Goal: Task Accomplishment & Management: Complete application form

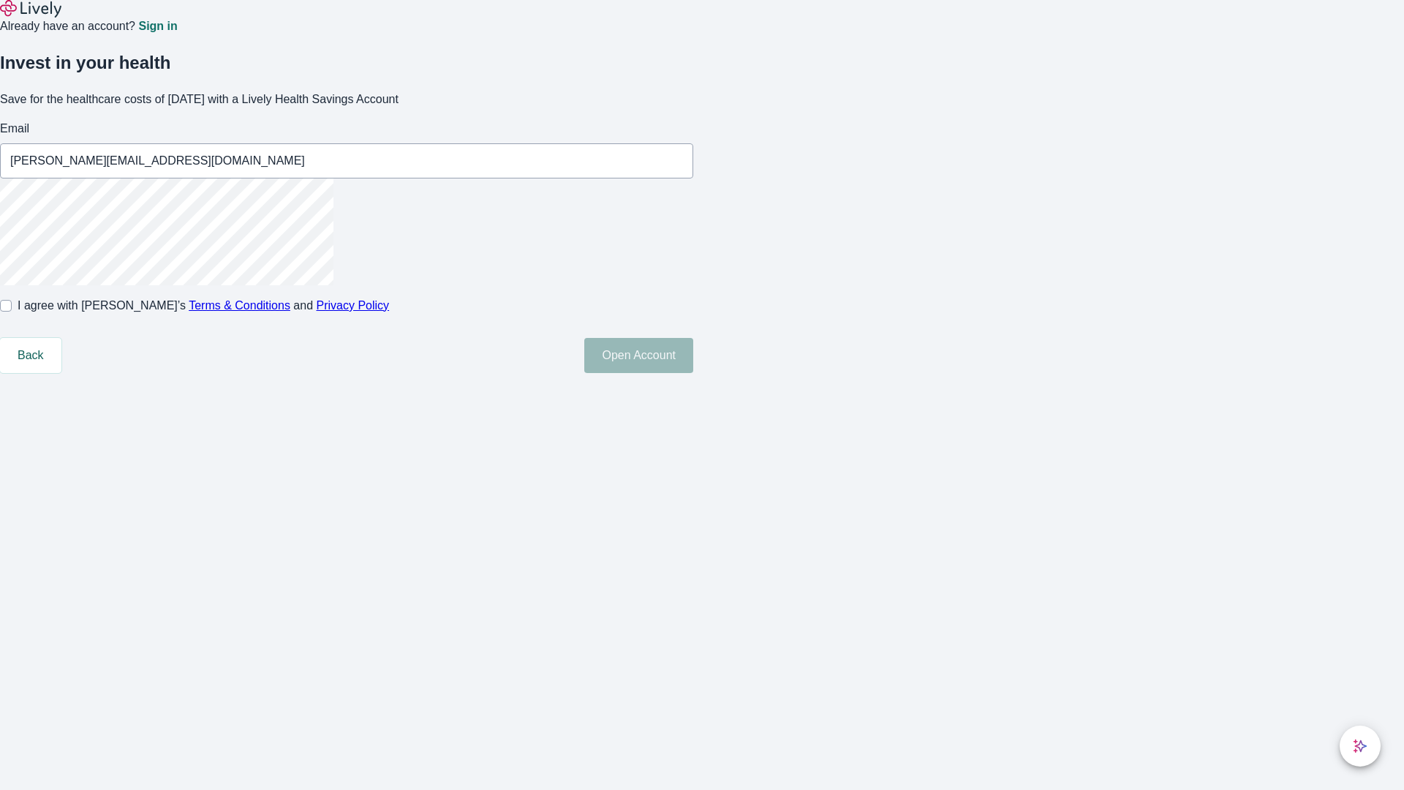
click at [12, 312] on input "I agree with Lively’s Terms & Conditions and Privacy Policy" at bounding box center [6, 306] width 12 height 12
checkbox input "true"
click at [693, 373] on button "Open Account" at bounding box center [638, 355] width 109 height 35
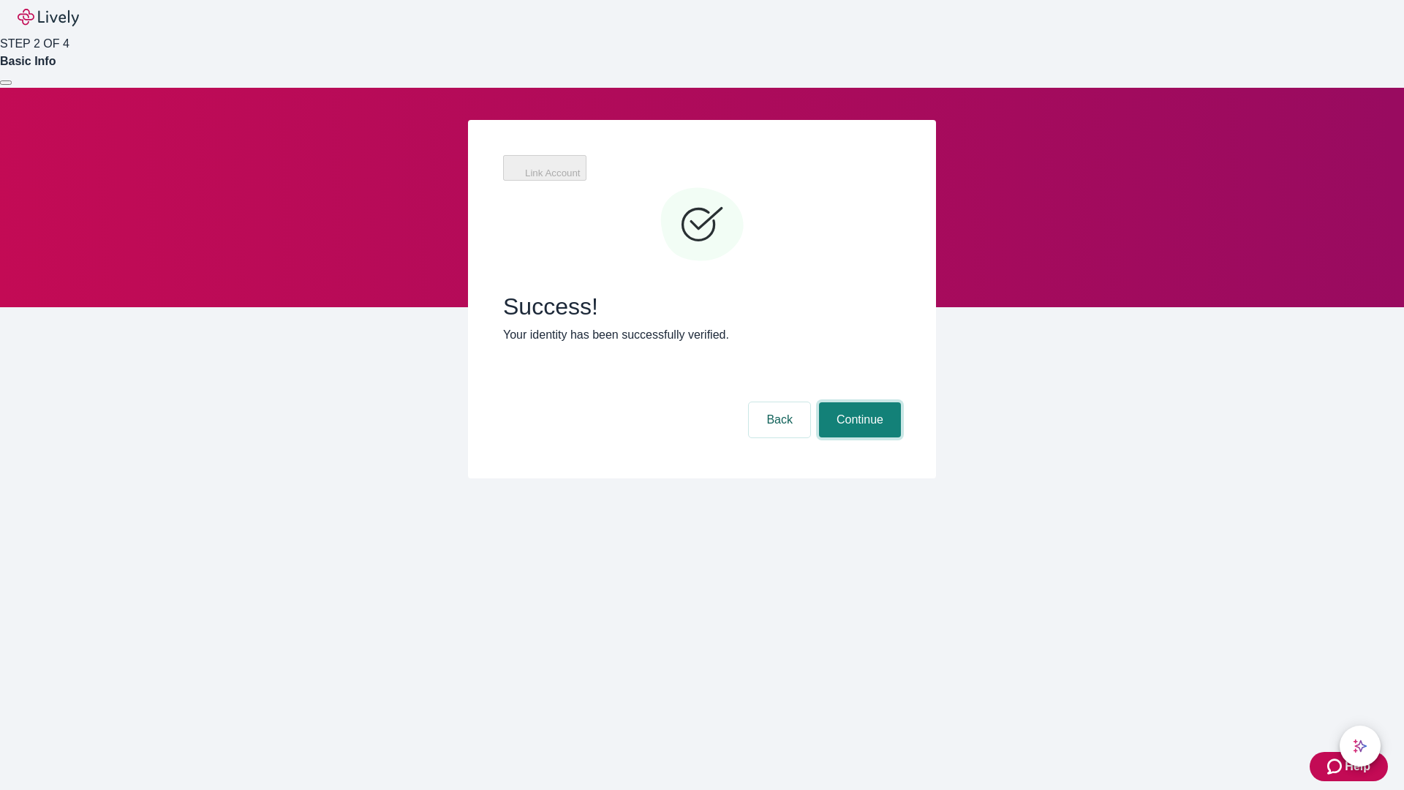
click at [858, 402] on button "Continue" at bounding box center [860, 419] width 82 height 35
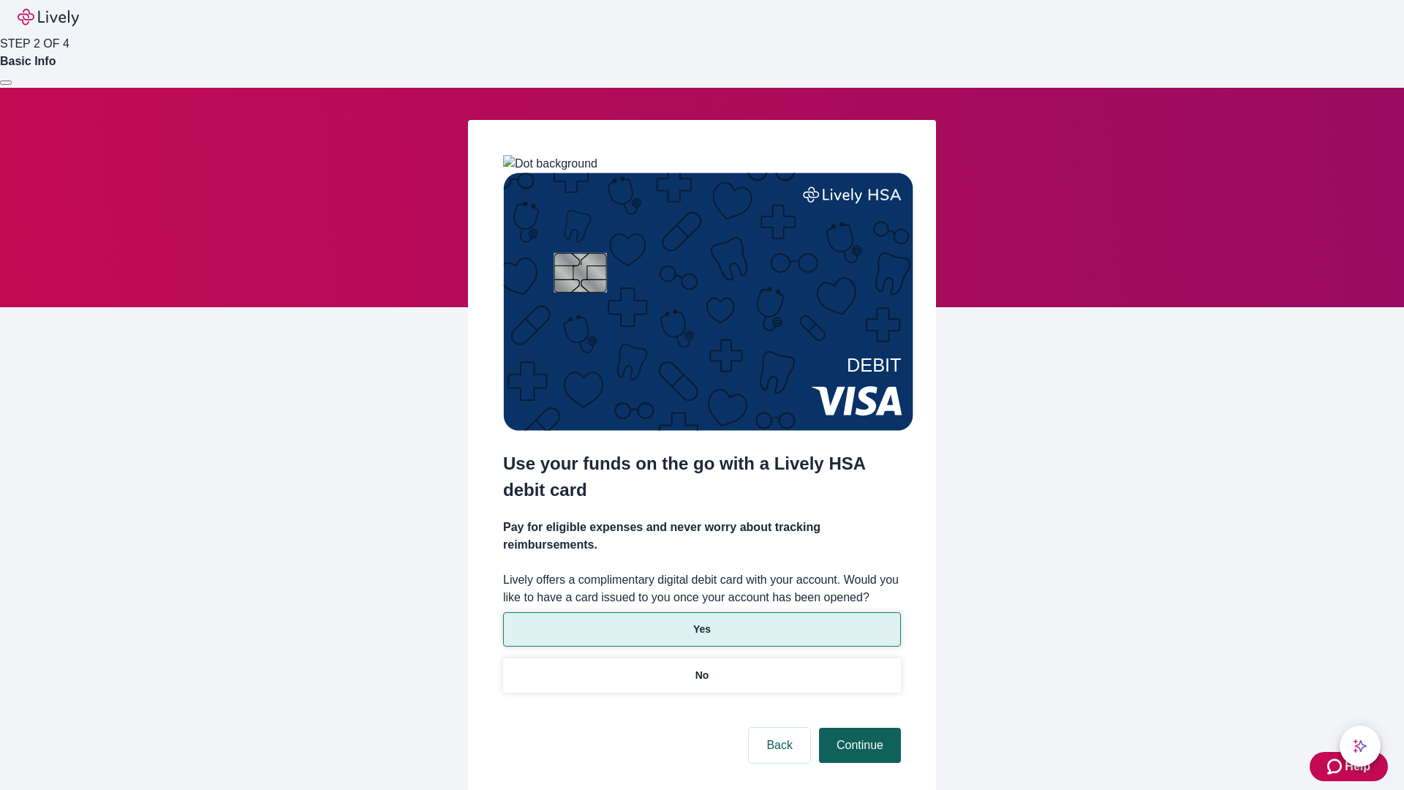
click at [701, 622] on p "Yes" at bounding box center [702, 629] width 18 height 15
click at [858, 728] on button "Continue" at bounding box center [860, 745] width 82 height 35
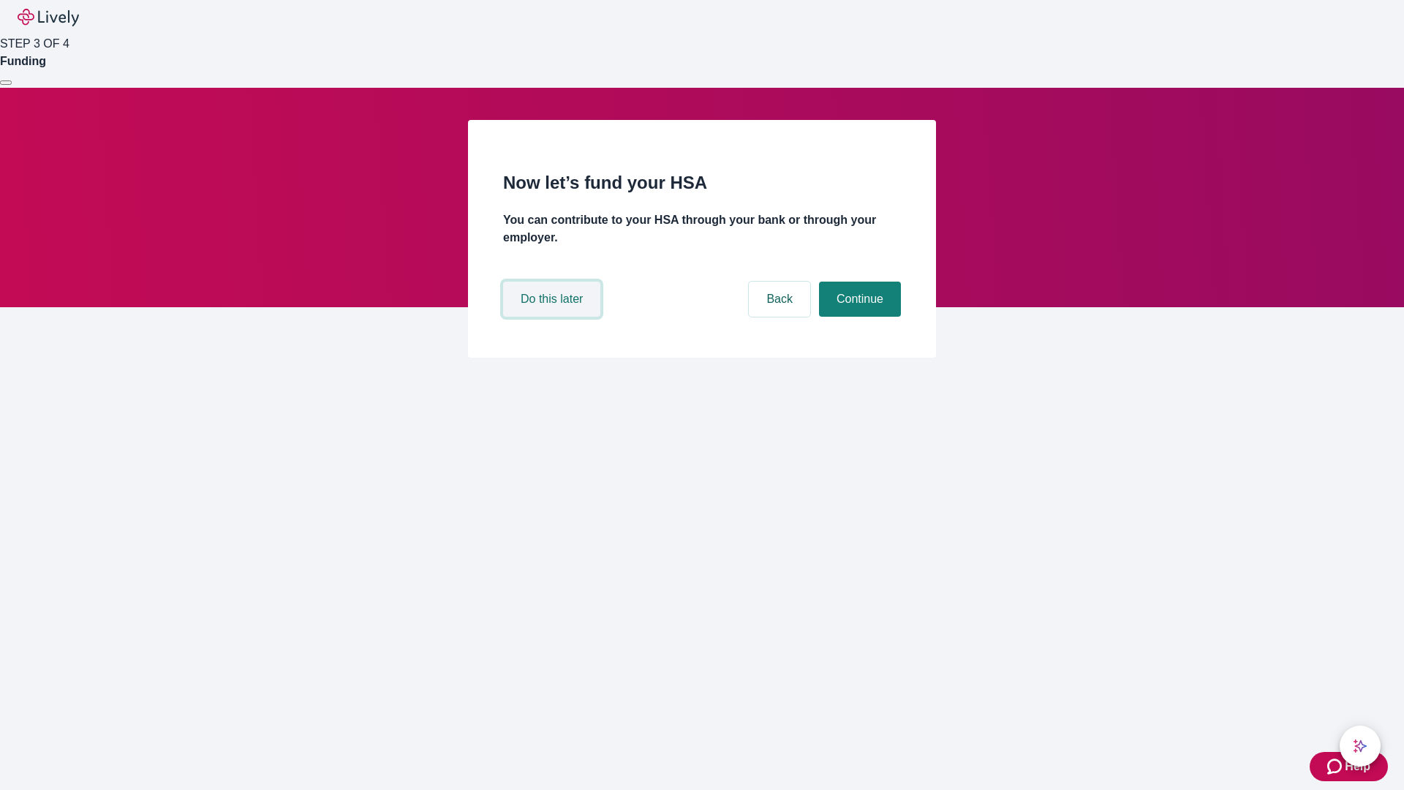
click at [554, 317] on button "Do this later" at bounding box center [551, 299] width 97 height 35
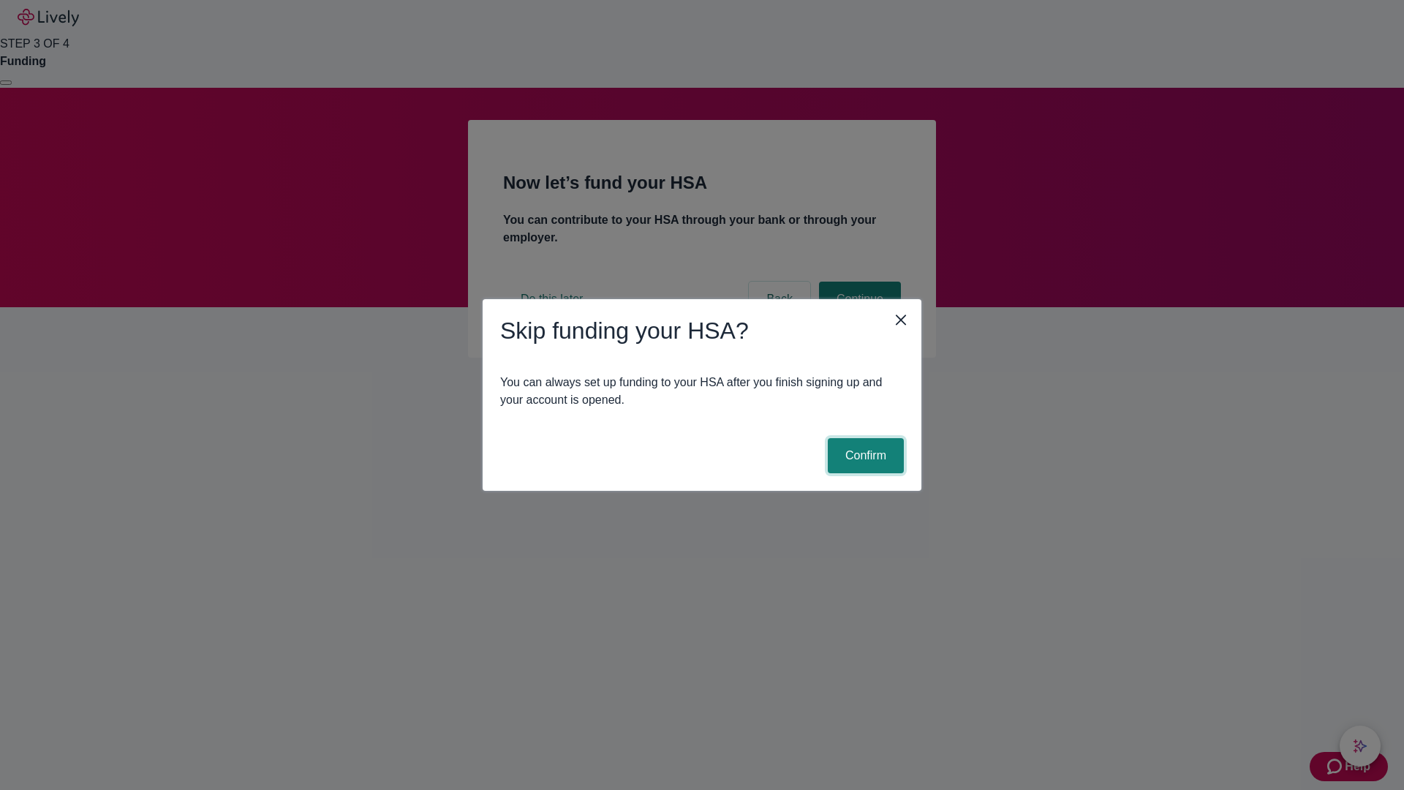
click at [864, 456] on button "Confirm" at bounding box center [866, 455] width 76 height 35
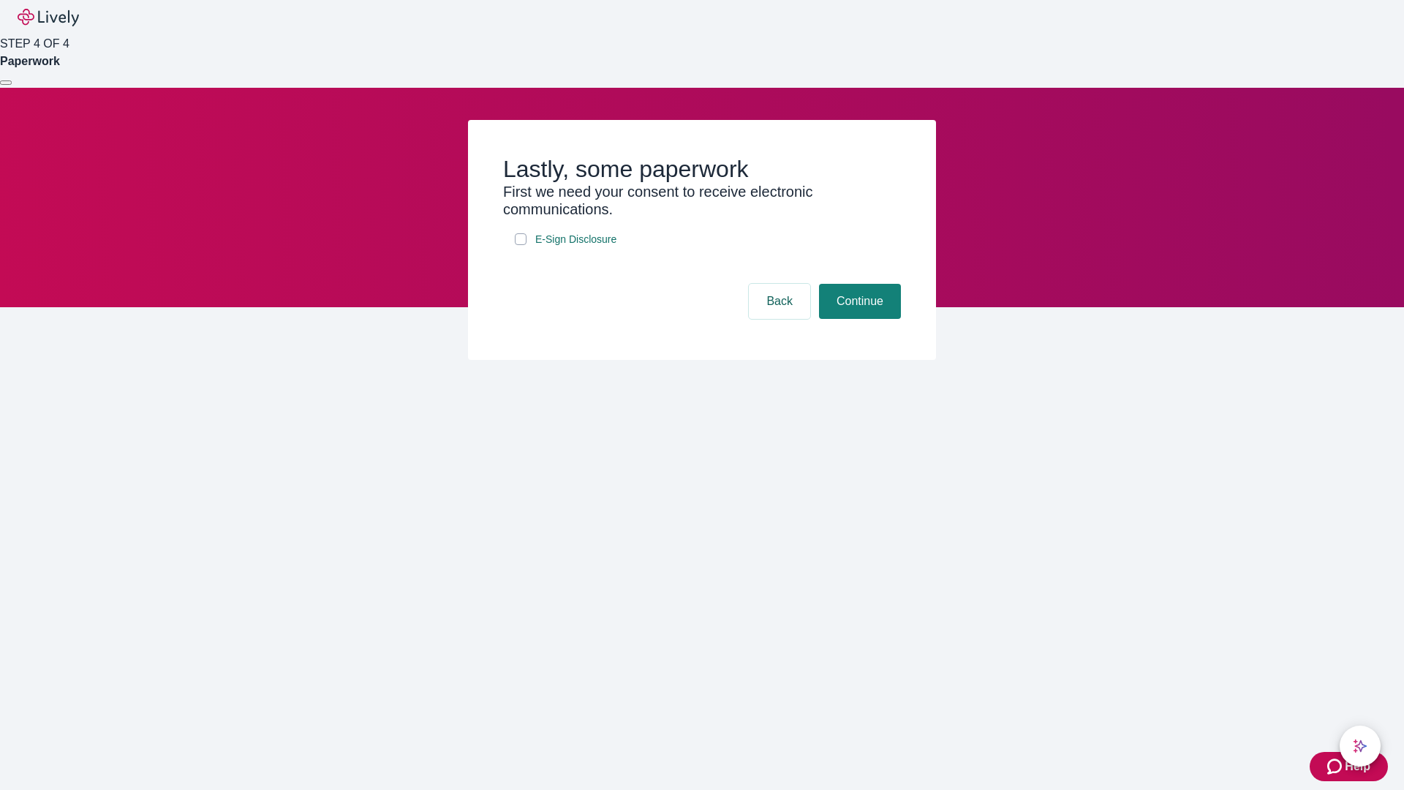
click at [521, 245] on input "E-Sign Disclosure" at bounding box center [521, 239] width 12 height 12
checkbox input "true"
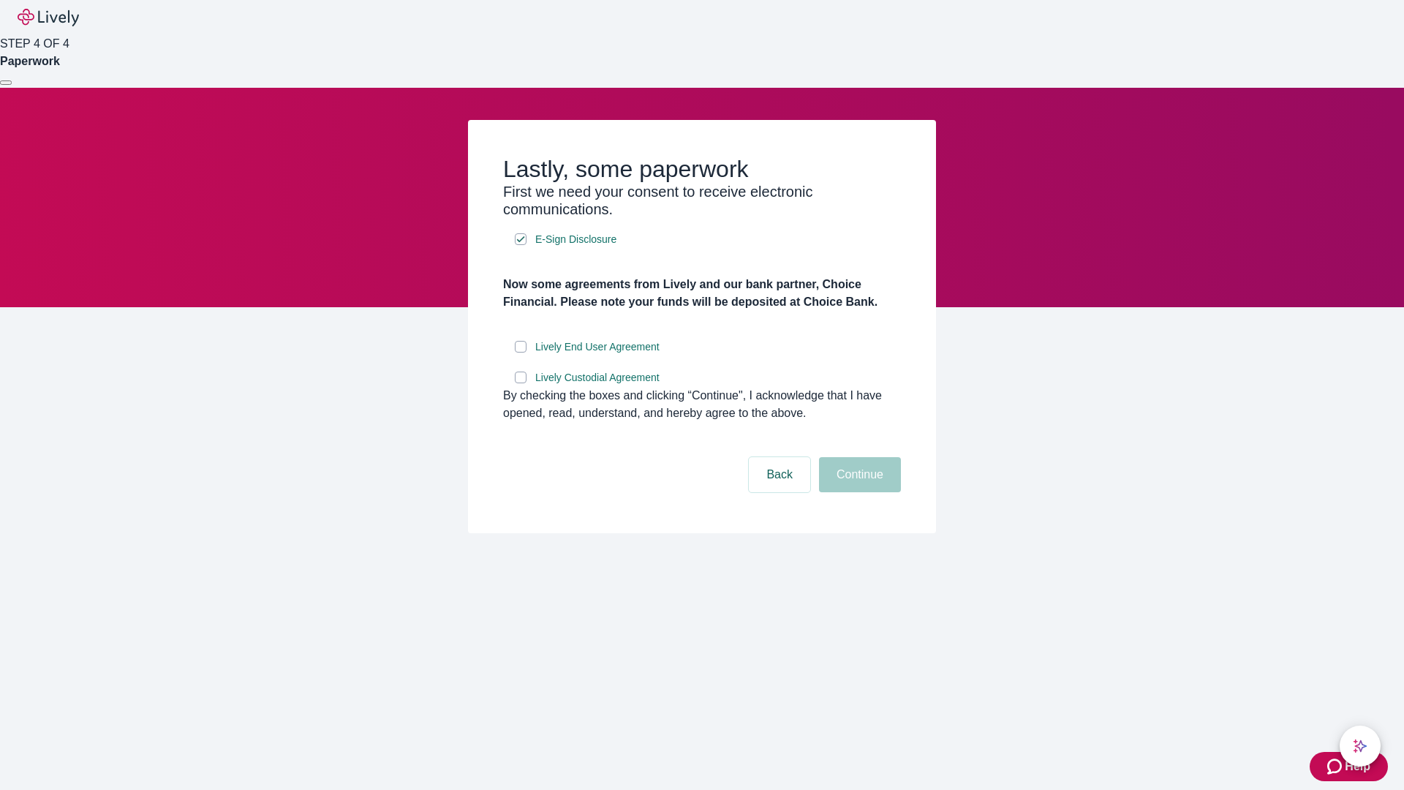
click at [521, 352] on input "Lively End User Agreement" at bounding box center [521, 347] width 12 height 12
checkbox input "true"
click at [521, 383] on input "Lively Custodial Agreement" at bounding box center [521, 377] width 12 height 12
checkbox input "true"
click at [858, 492] on button "Continue" at bounding box center [860, 474] width 82 height 35
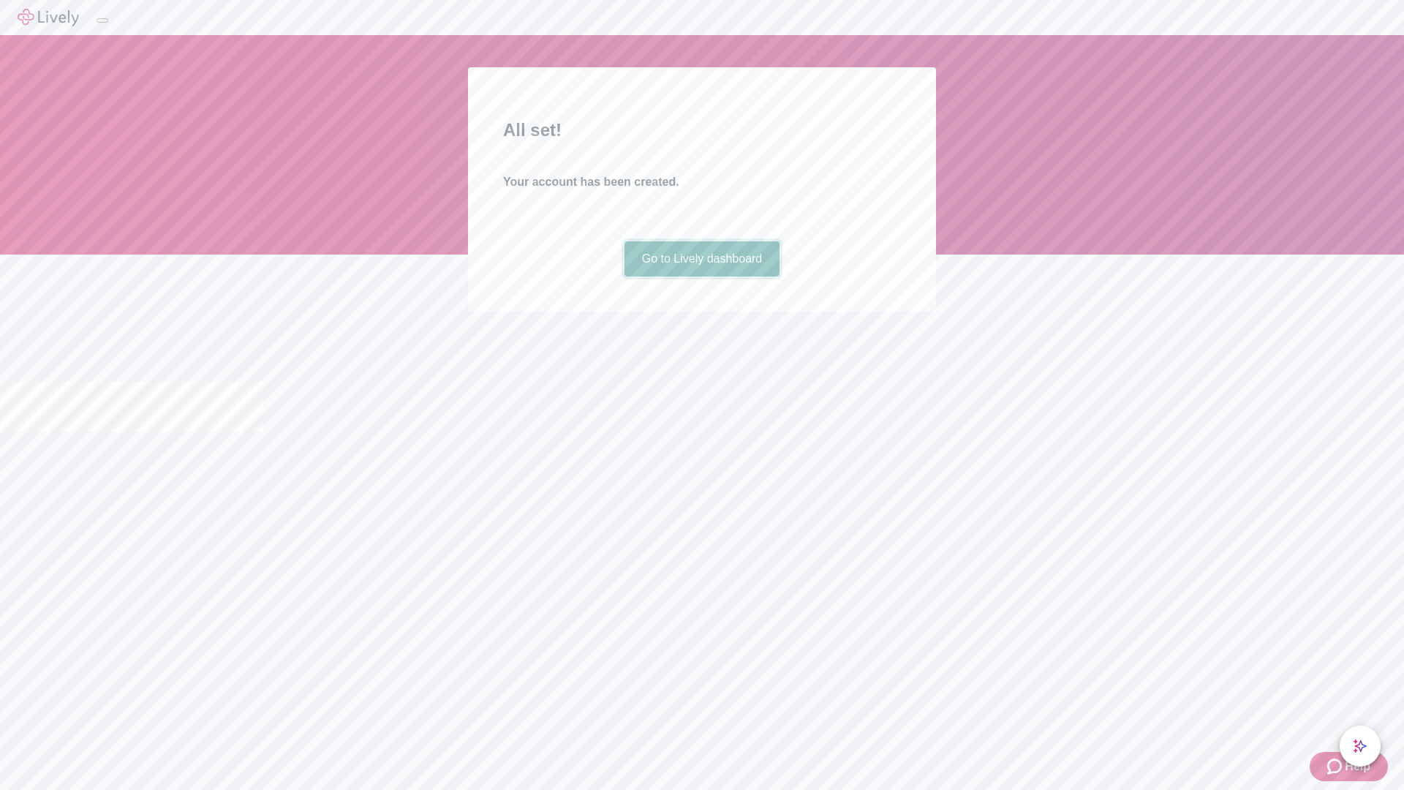
click at [701, 276] on link "Go to Lively dashboard" at bounding box center [703, 258] width 156 height 35
